Goal: Check status: Check status

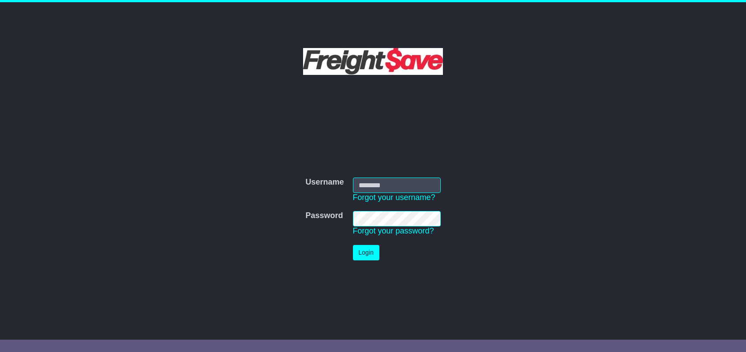
type input "**********"
click at [373, 259] on button "Login" at bounding box center [366, 252] width 26 height 15
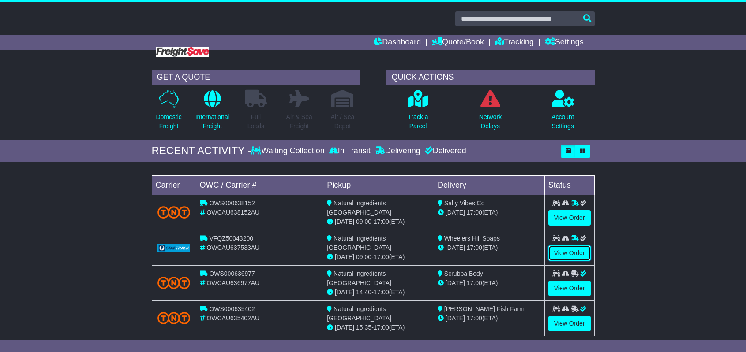
click at [572, 252] on link "View Order" at bounding box center [569, 253] width 42 height 15
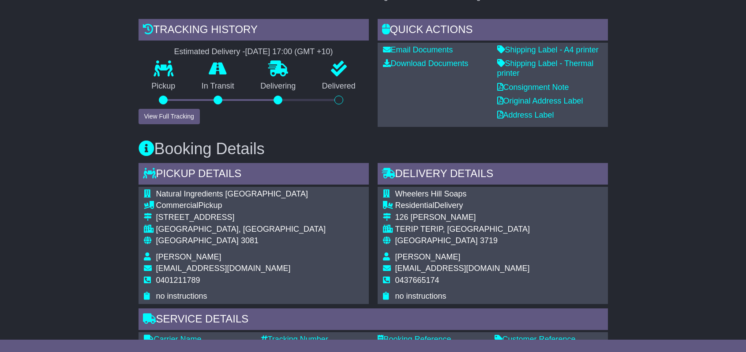
scroll to position [199, 0]
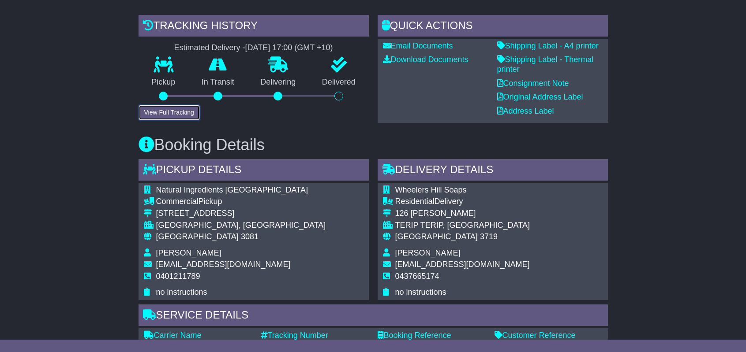
click at [172, 112] on button "View Full Tracking" at bounding box center [168, 112] width 61 height 15
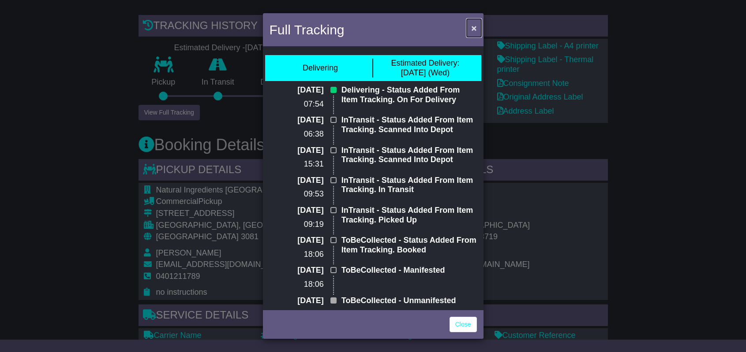
drag, startPoint x: 473, startPoint y: 29, endPoint x: 429, endPoint y: 14, distance: 46.7
click at [472, 29] on span "×" at bounding box center [473, 28] width 5 height 10
